Goal: Check status: Check status

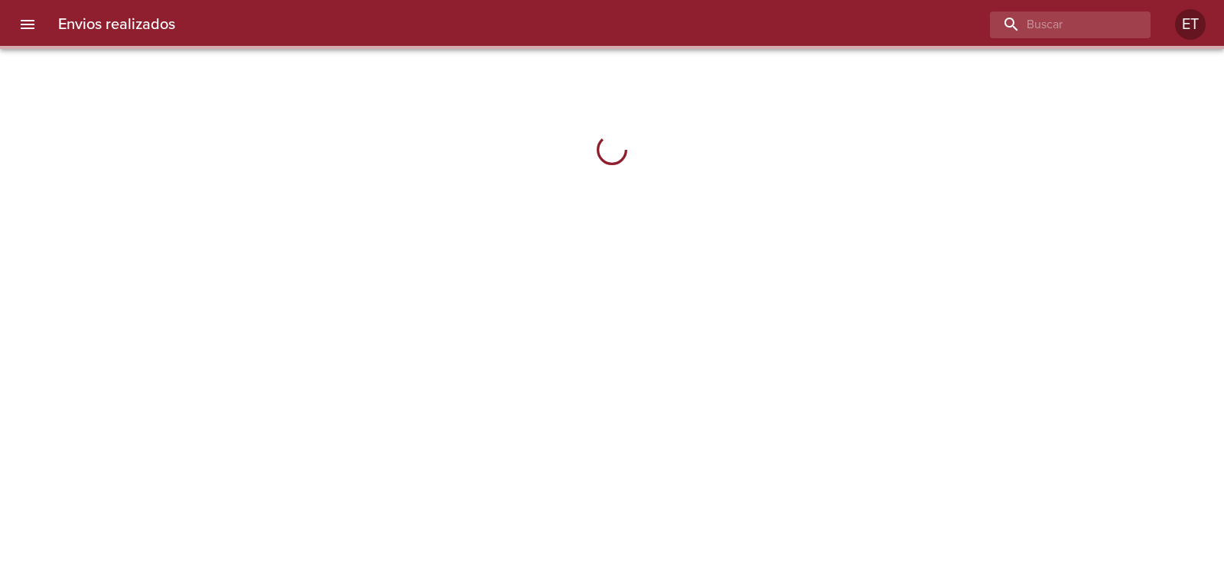
click at [1055, 30] on input "buscar" at bounding box center [1057, 24] width 135 height 27
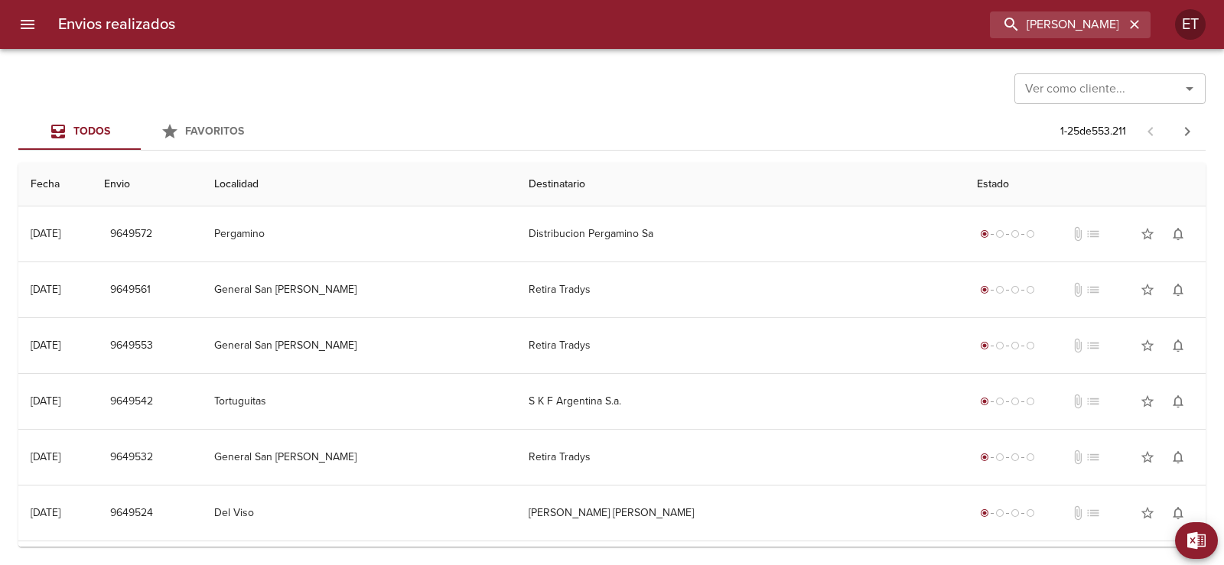
type input "[PERSON_NAME]"
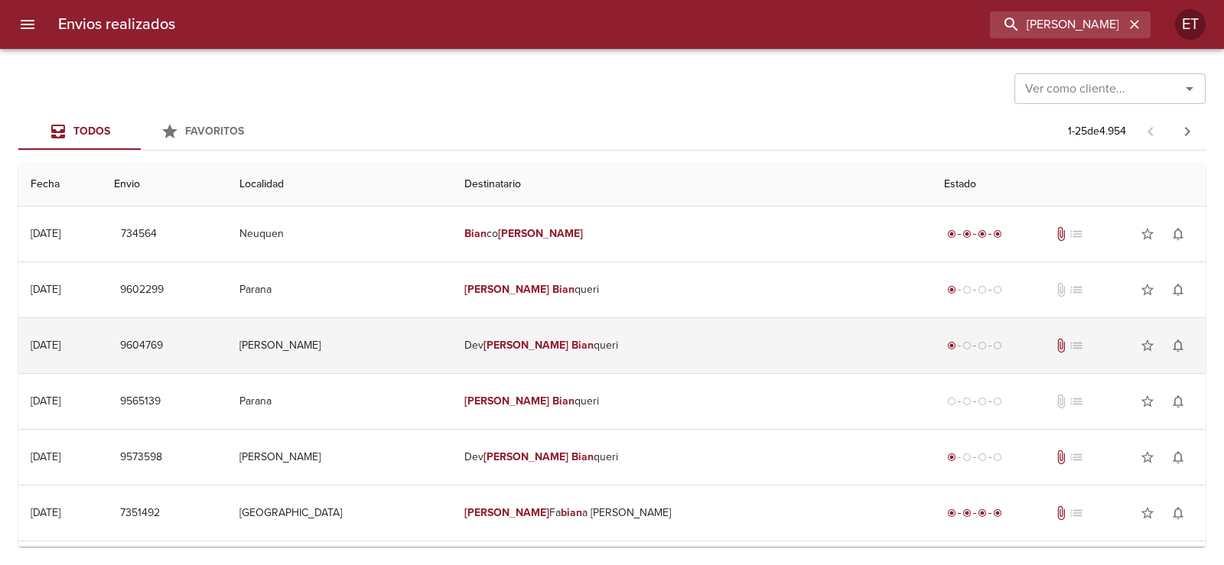
click at [656, 340] on td "Dev [PERSON_NAME] queri" at bounding box center [692, 345] width 480 height 55
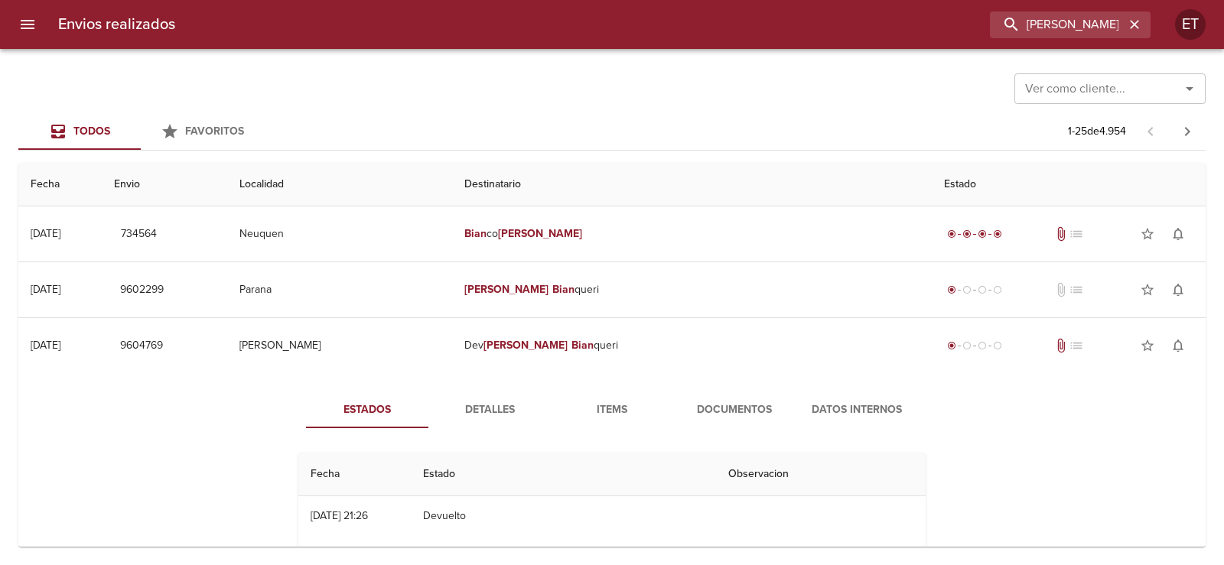
click at [699, 410] on span "Documentos" at bounding box center [734, 410] width 104 height 19
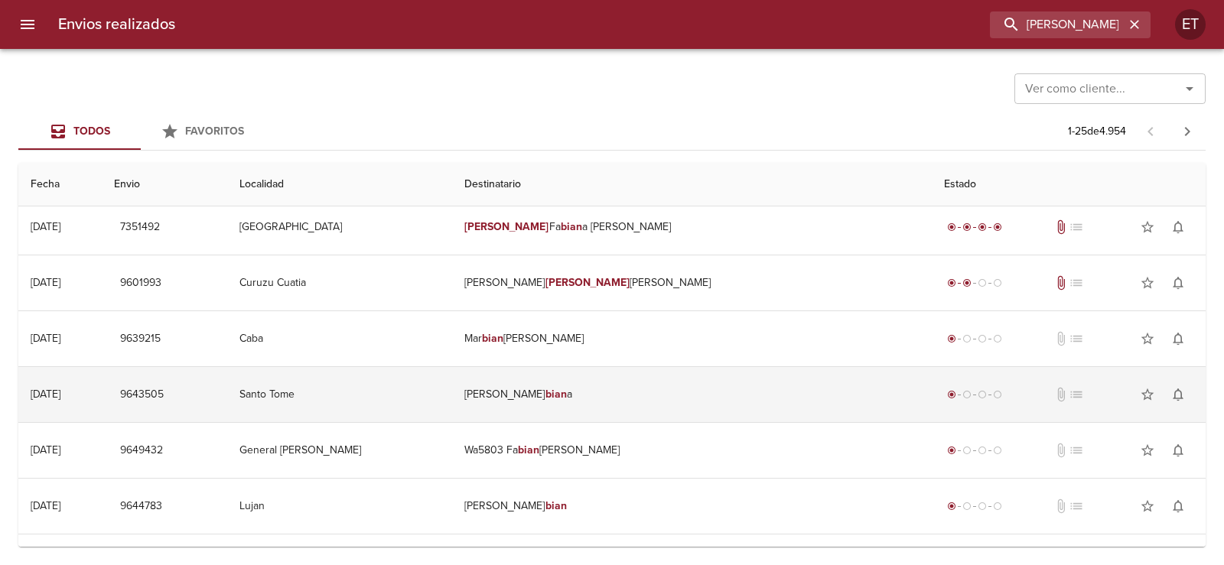
scroll to position [459, 0]
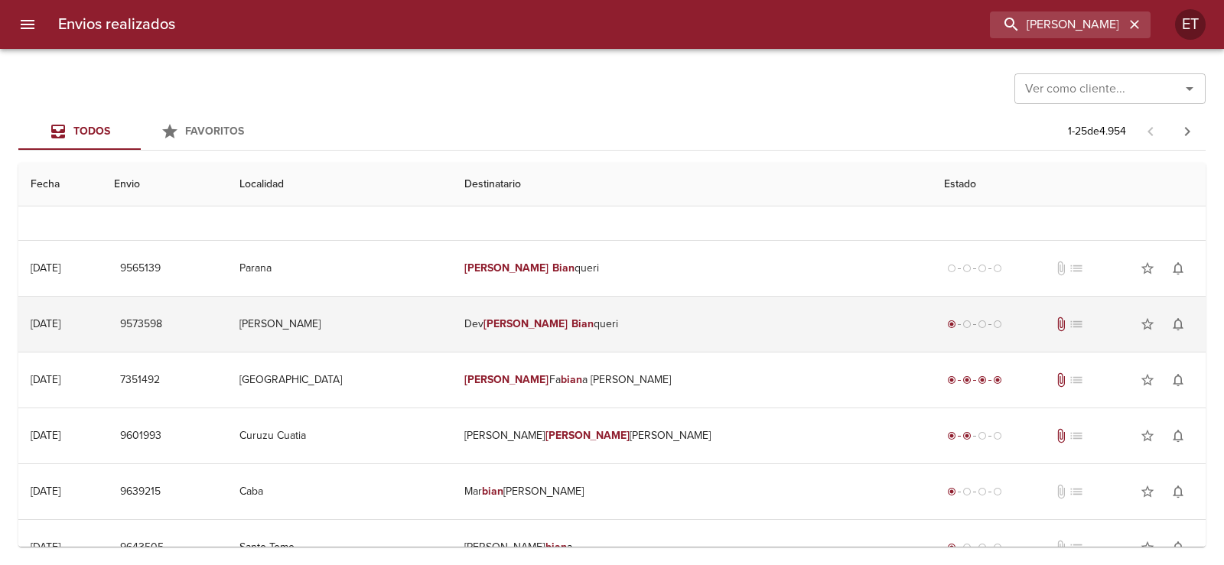
click at [582, 332] on td "Dev [PERSON_NAME] queri" at bounding box center [692, 324] width 480 height 55
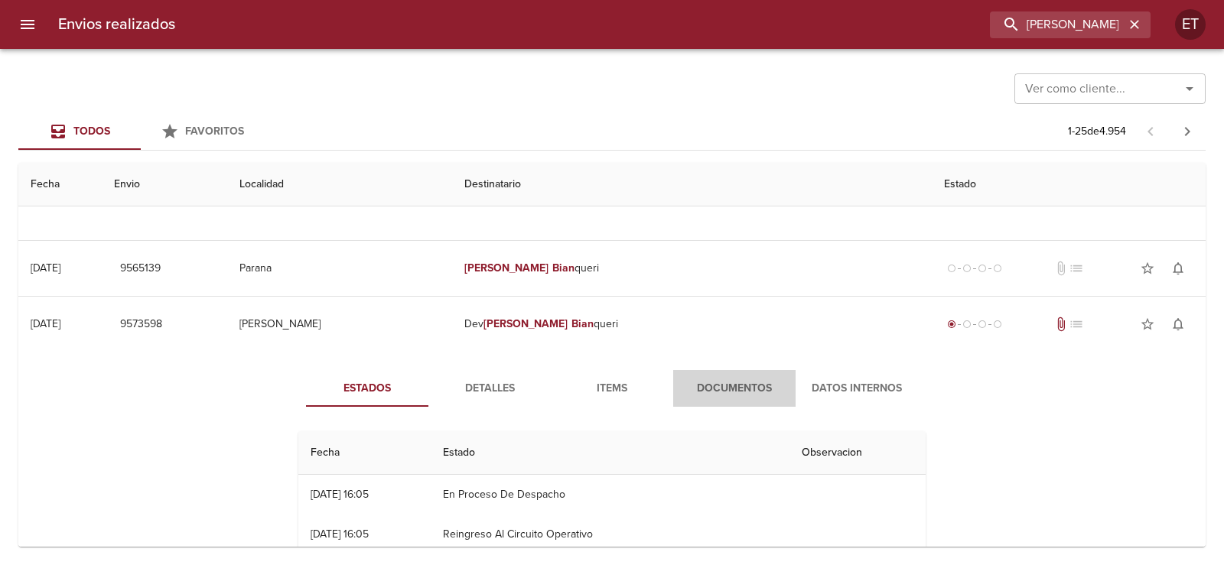
click at [696, 391] on span "Documentos" at bounding box center [734, 388] width 104 height 19
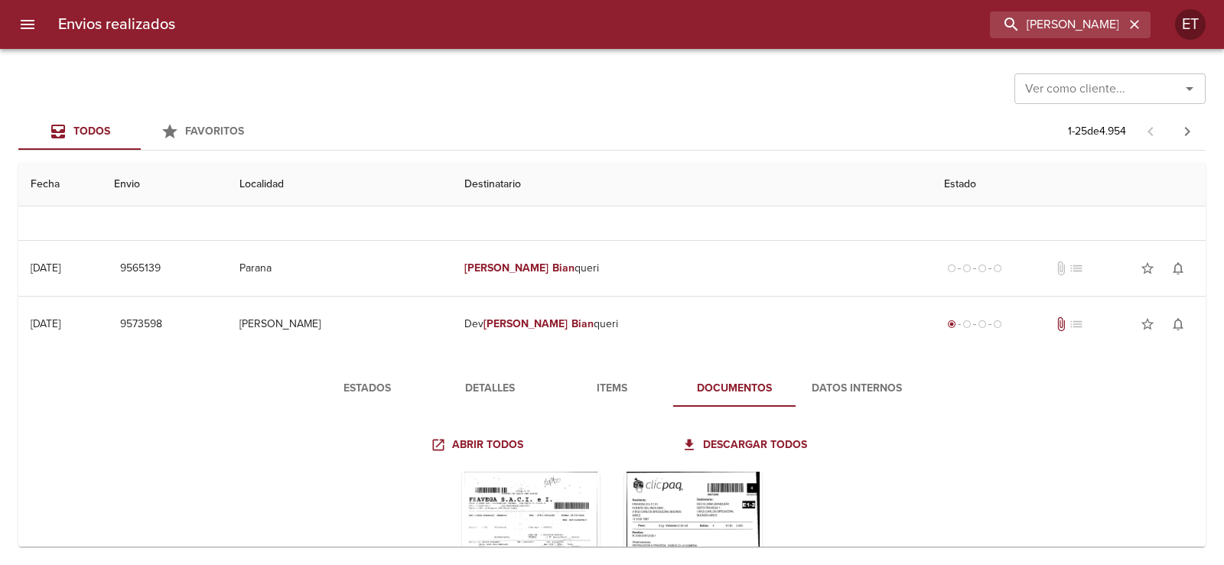
scroll to position [535, 0]
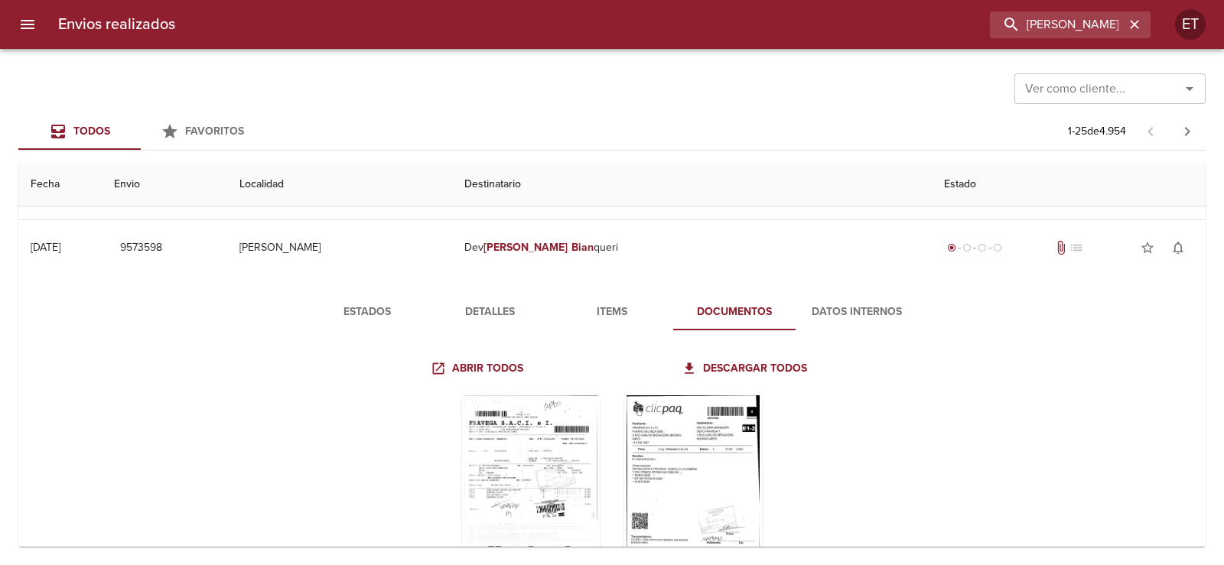
click at [538, 432] on div "Tabla de envíos del cliente" at bounding box center [531, 490] width 138 height 191
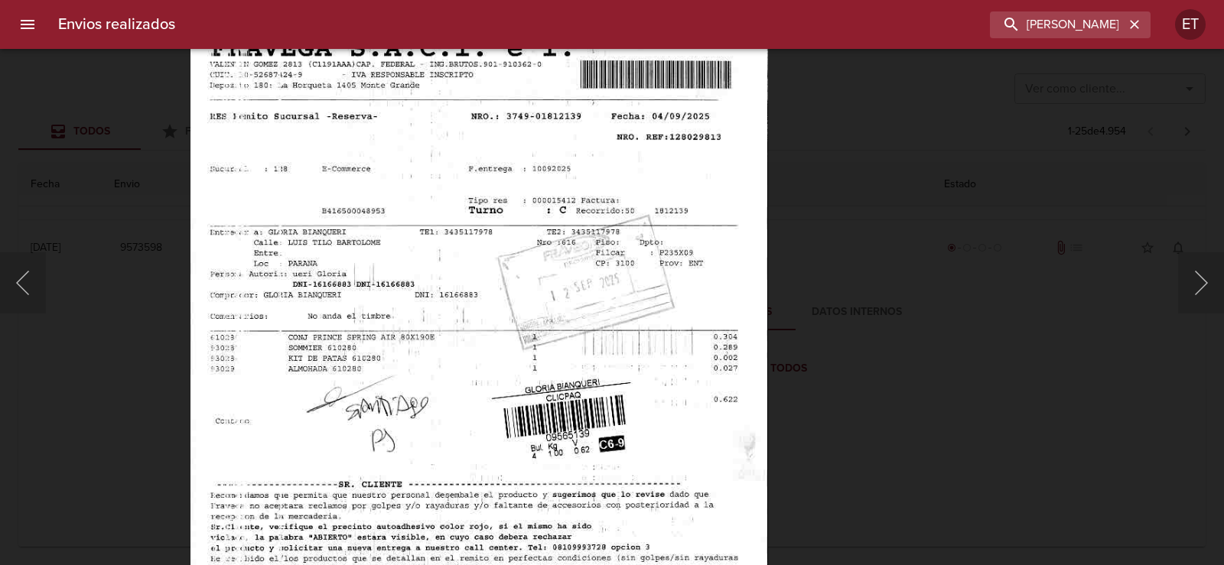
click at [828, 286] on div "Lightbox" at bounding box center [612, 282] width 1224 height 565
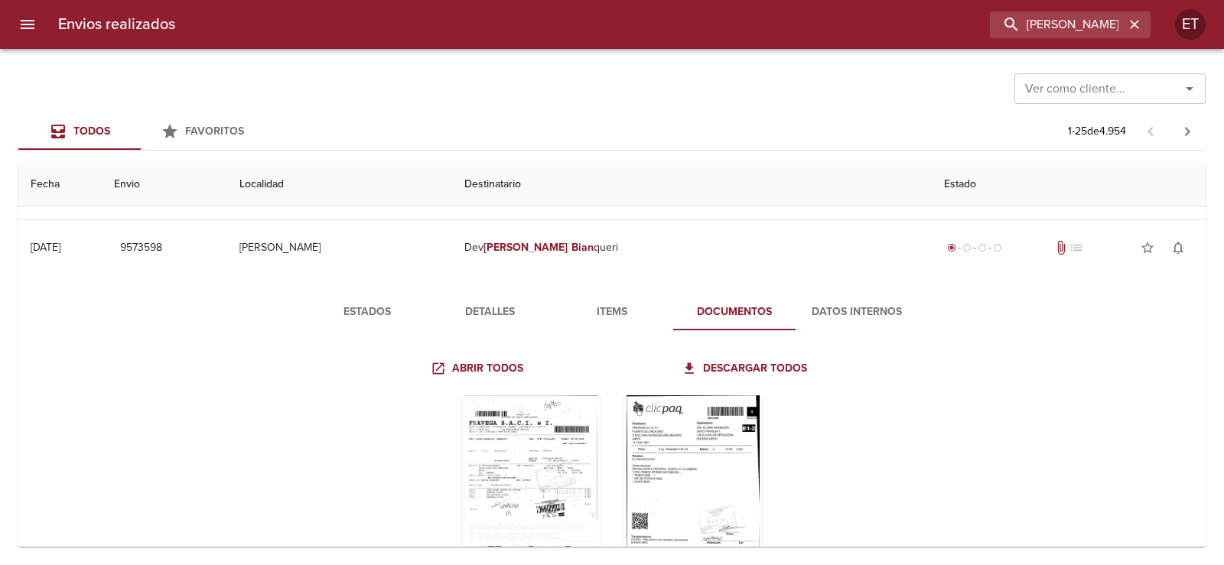
click at [555, 431] on div "Tabla de envíos del cliente" at bounding box center [531, 490] width 138 height 191
